Goal: Information Seeking & Learning: Learn about a topic

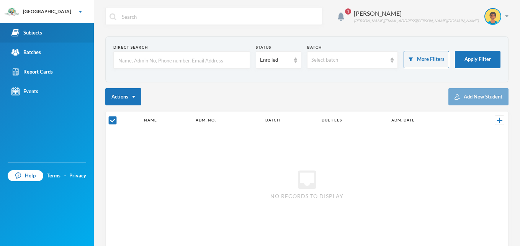
click at [39, 33] on div "Subjects" at bounding box center [26, 33] width 31 height 8
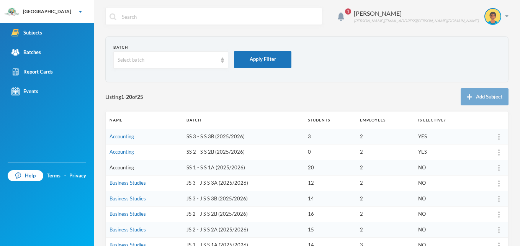
click at [127, 169] on link "Accounting" at bounding box center [122, 167] width 25 height 6
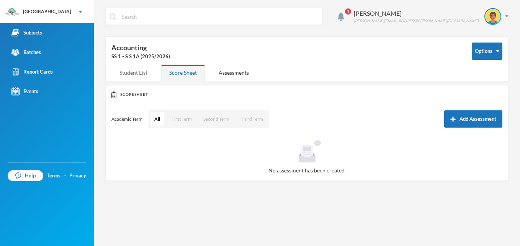
drag, startPoint x: 129, startPoint y: 77, endPoint x: 129, endPoint y: 72, distance: 4.6
click at [129, 72] on div "Student List" at bounding box center [133, 72] width 44 height 16
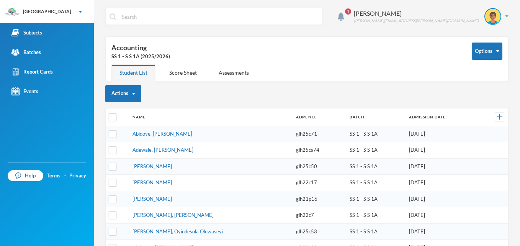
click at [129, 72] on div "Student List" at bounding box center [133, 72] width 44 height 16
click at [111, 115] on input "checkbox" at bounding box center [113, 117] width 8 height 8
checkbox input "true"
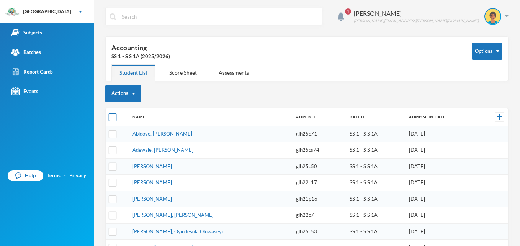
checkbox input "true"
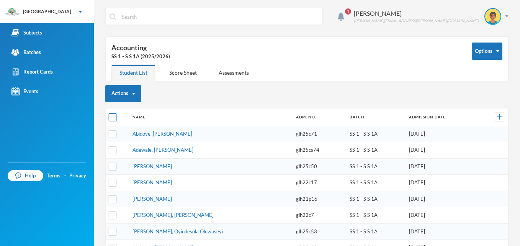
checkbox input "true"
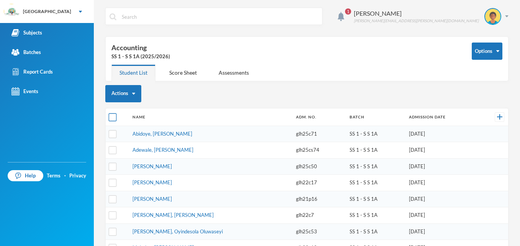
checkbox input "true"
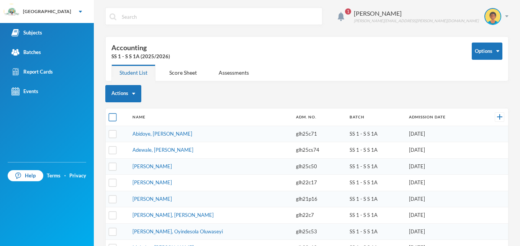
checkbox input "true"
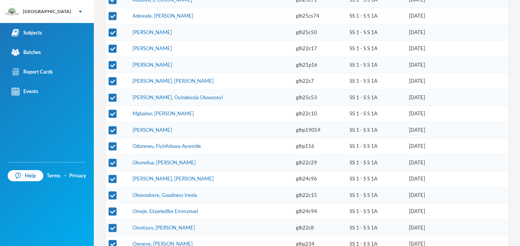
scroll to position [213, 0]
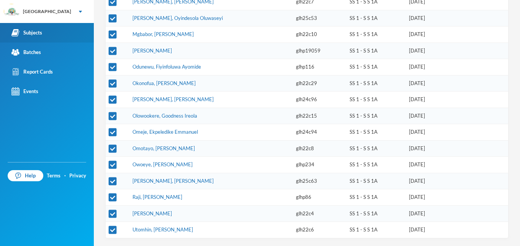
click at [43, 31] on link "Subjects" at bounding box center [47, 33] width 94 height 20
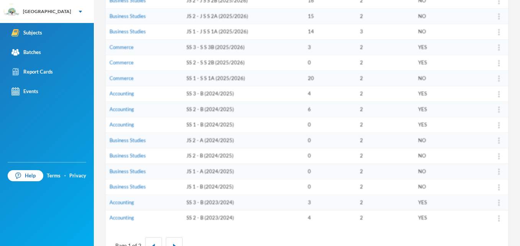
click at [132, 117] on td "Accounting" at bounding box center [144, 125] width 77 height 16
click at [127, 79] on link "Commerce" at bounding box center [122, 78] width 24 height 6
